Goal: Task Accomplishment & Management: Complete application form

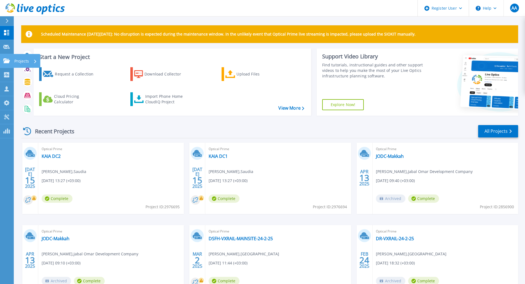
click at [6, 62] on icon at bounding box center [6, 60] width 7 height 5
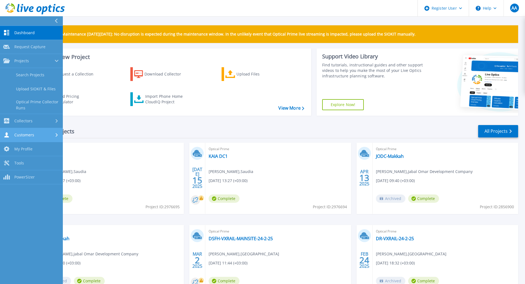
click at [37, 136] on div "Customers" at bounding box center [31, 134] width 56 height 5
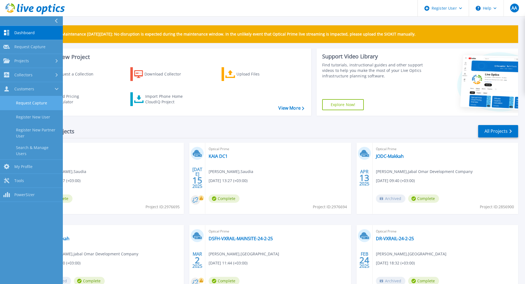
click at [36, 103] on link "Request Capture" at bounding box center [31, 103] width 63 height 14
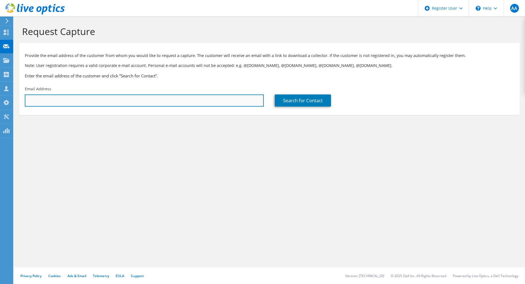
click at [185, 99] on input "text" at bounding box center [144, 101] width 239 height 12
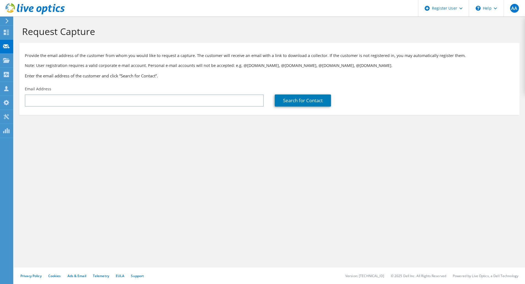
click at [169, 108] on div "Email Address" at bounding box center [144, 97] width 250 height 26
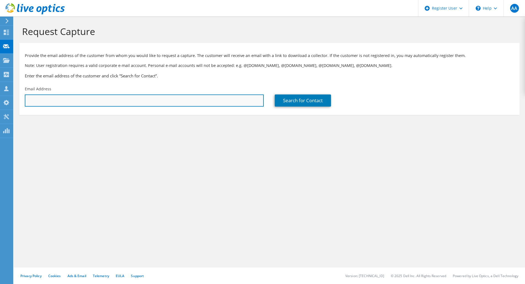
click at [166, 100] on input "text" at bounding box center [144, 101] width 239 height 12
paste input "[DOMAIN_NAME][EMAIL_ADDRESS][DOMAIN_NAME]"
type input "[DOMAIN_NAME][EMAIL_ADDRESS][DOMAIN_NAME]"
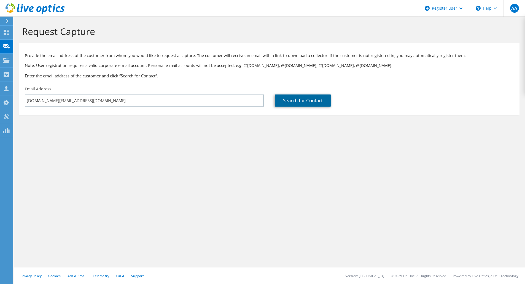
click at [293, 104] on link "Search for Contact" at bounding box center [303, 101] width 56 height 12
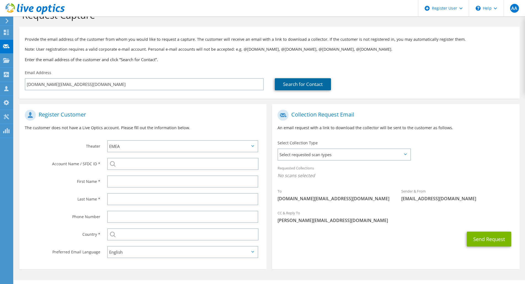
scroll to position [29, 0]
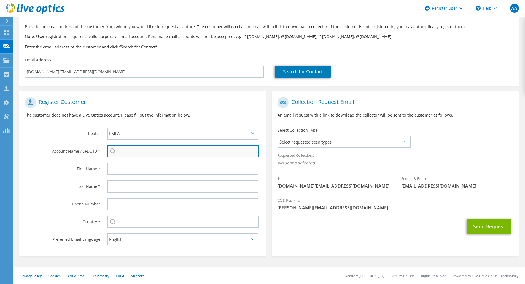
click at [137, 151] on input "search" at bounding box center [182, 151] width 151 height 12
click at [144, 159] on li "Saudi Geological Survey : 3399003240" at bounding box center [155, 155] width 96 height 7
type input "Saudi Geological Survey : 3399003240"
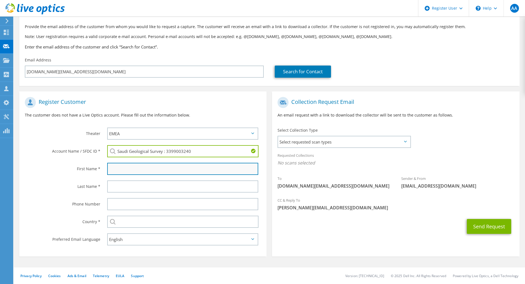
click at [160, 168] on input "text" at bounding box center [182, 169] width 151 height 12
click at [133, 169] on input "text" at bounding box center [182, 169] width 151 height 12
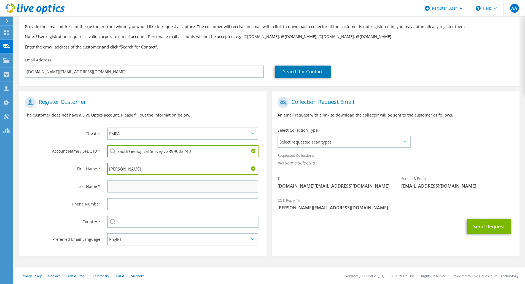
type input "Azzam"
click at [153, 186] on input "text" at bounding box center [182, 187] width 151 height 12
paste input "matrafi.as@sgs.gov.sa"
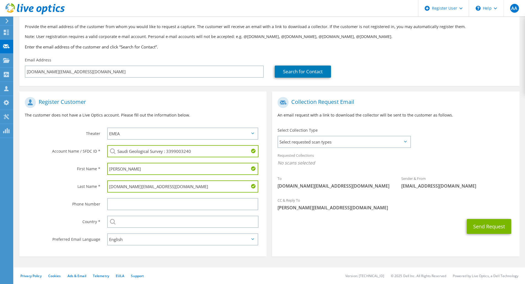
drag, startPoint x: 125, startPoint y: 186, endPoint x: 184, endPoint y: 191, distance: 59.8
click at [184, 191] on input "matrafi.as@sgs.gov.sa" at bounding box center [182, 187] width 151 height 12
type input "Matrafi"
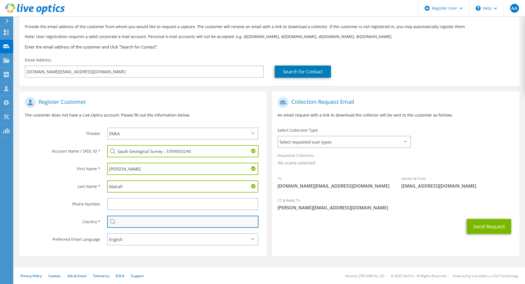
click at [138, 224] on input "text" at bounding box center [182, 222] width 151 height 12
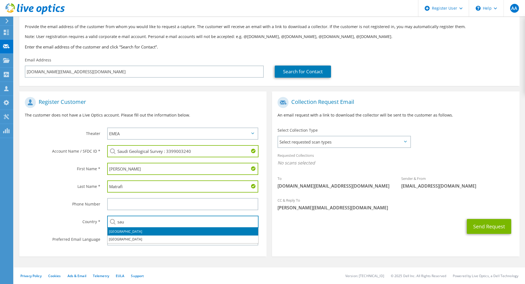
click at [137, 233] on li "[GEOGRAPHIC_DATA]" at bounding box center [183, 232] width 151 height 8
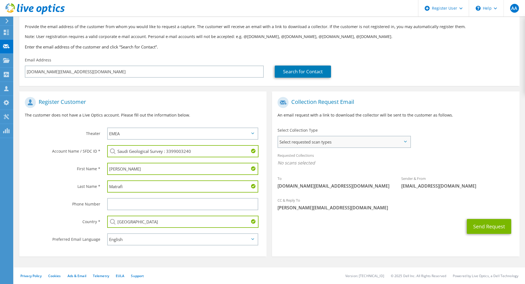
type input "[GEOGRAPHIC_DATA]"
click at [352, 141] on span "Select requested scan types" at bounding box center [344, 142] width 132 height 11
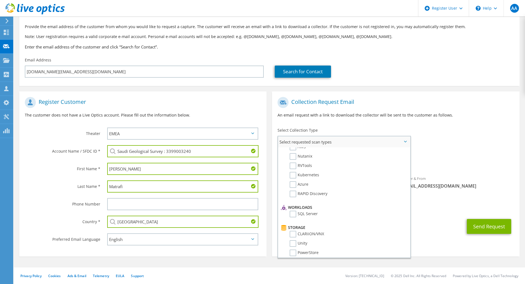
scroll to position [83, 0]
click at [293, 192] on label "PowerStore" at bounding box center [304, 191] width 29 height 7
click at [0, 0] on input "PowerStore" at bounding box center [0, 0] width 0 height 0
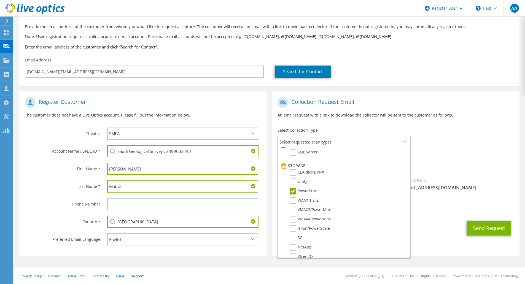
click at [434, 169] on span "PowerStore" at bounding box center [396, 164] width 236 height 9
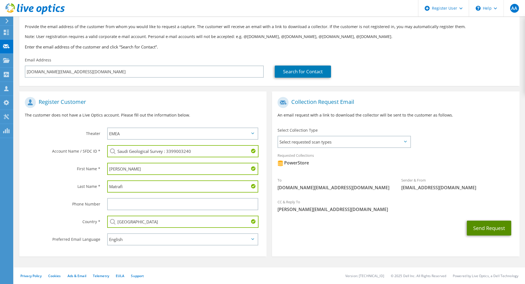
click at [485, 228] on button "Send Request" at bounding box center [489, 228] width 44 height 15
